Goal: Task Accomplishment & Management: Manage account settings

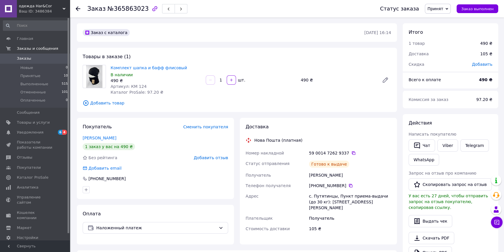
click at [24, 58] on span "Заказы" at bounding box center [24, 58] width 14 height 5
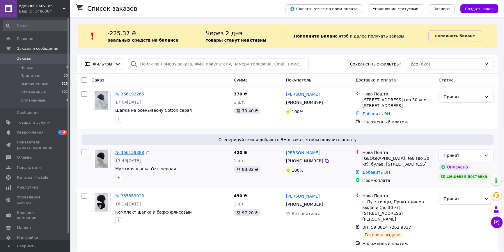
click at [126, 152] on link "№ 366159888" at bounding box center [129, 152] width 29 height 5
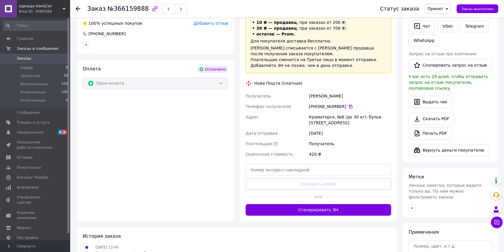
scroll to position [291, 0]
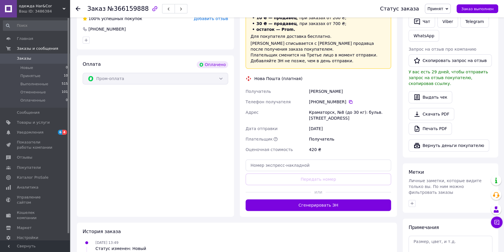
click at [290, 163] on div "Доставка Редактировать «Дешевая доставка»   для продавца [GEOGRAPHIC_DATA] на P…" at bounding box center [319, 98] width 146 height 226
click at [295, 160] on input "text" at bounding box center [319, 166] width 146 height 12
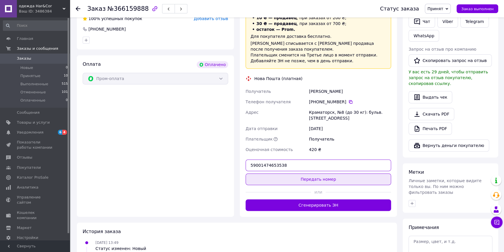
type input "59001474653538"
click at [328, 174] on button "Передать номер" at bounding box center [319, 180] width 146 height 12
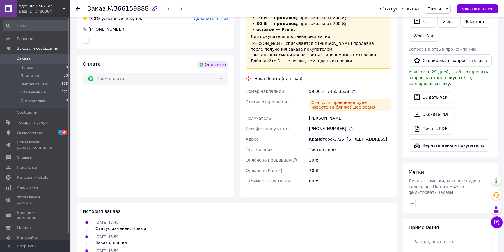
scroll to position [185, 0]
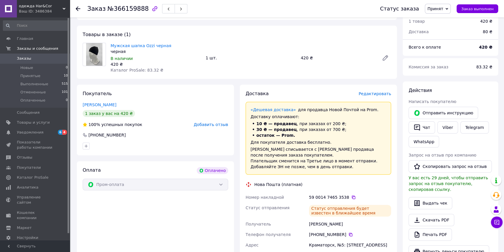
click at [78, 9] on icon at bounding box center [78, 8] width 5 height 5
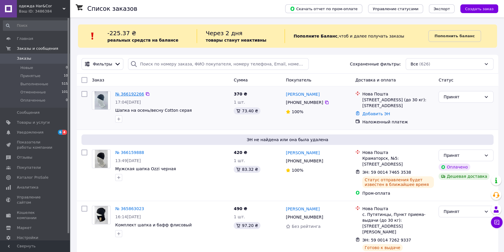
click at [127, 95] on link "№ 366192266" at bounding box center [129, 94] width 29 height 5
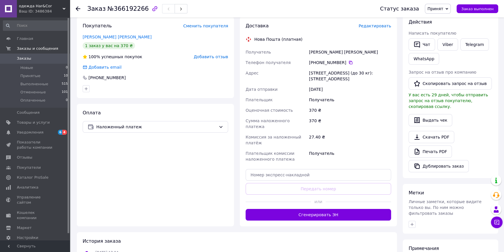
scroll to position [106, 0]
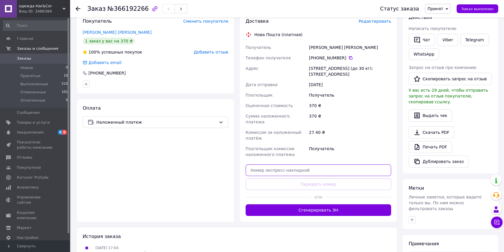
click at [312, 164] on input "text" at bounding box center [319, 170] width 146 height 12
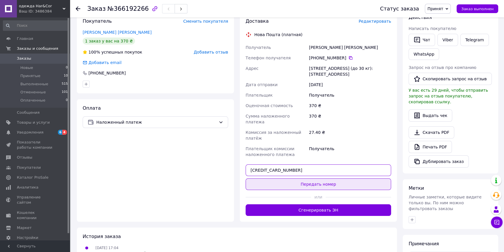
type input "[CREDIT_CARD_NUMBER]"
click at [330, 181] on button "Передать номер" at bounding box center [319, 184] width 146 height 12
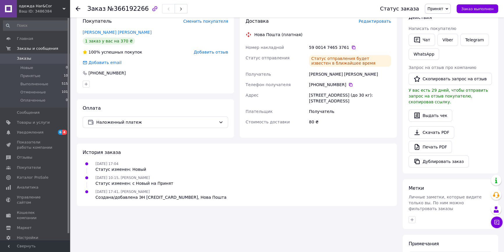
scroll to position [0, 0]
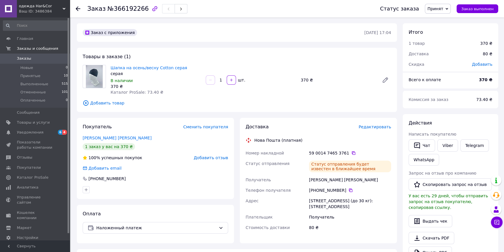
click at [77, 8] on icon at bounding box center [78, 8] width 5 height 5
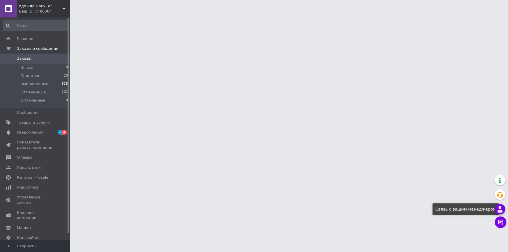
click at [500, 209] on use at bounding box center [500, 209] width 5 height 6
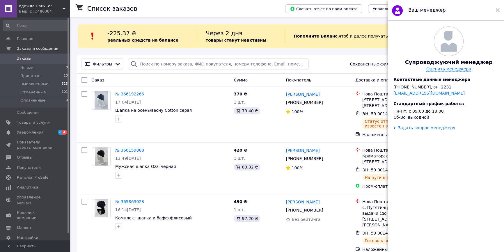
click at [410, 130] on div "Задать вопрос менеджеру" at bounding box center [426, 127] width 57 height 5
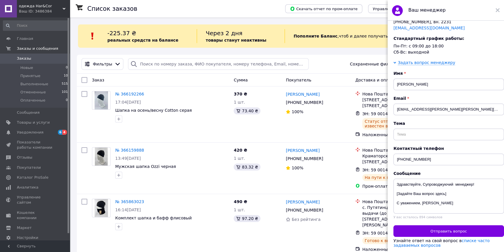
scroll to position [79, 0]
click at [449, 193] on textarea "Здравствуйте, Супроводжуючий менеджер! [Задайте Ваш вопрос здесь] С уважением, …" at bounding box center [449, 196] width 111 height 35
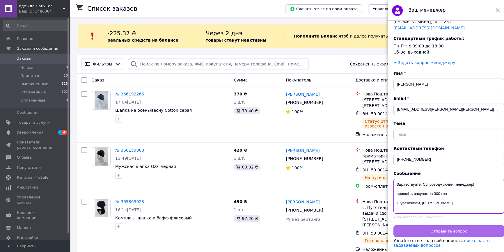
type textarea "Здравствуйте, Супроводжуючий менеджер! пришліть рахунок на 300 грн С уважением,…"
click at [475, 230] on button "Отправить вопрос" at bounding box center [449, 231] width 111 height 12
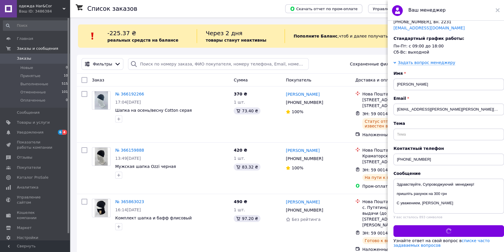
scroll to position [0, 0]
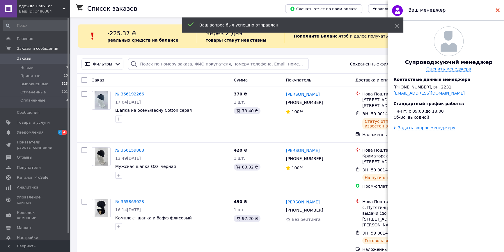
click at [498, 10] on use at bounding box center [498, 10] width 4 height 4
